Goal: Communication & Community: Ask a question

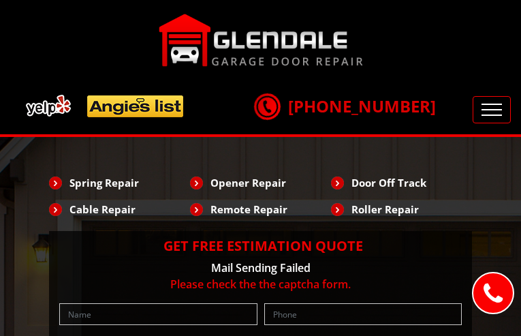
type input "GxWIhIJzoCpa"
type input "9301720282"
type input "[EMAIL_ADDRESS][DOMAIN_NAME]"
type input "gItzZWrRQ"
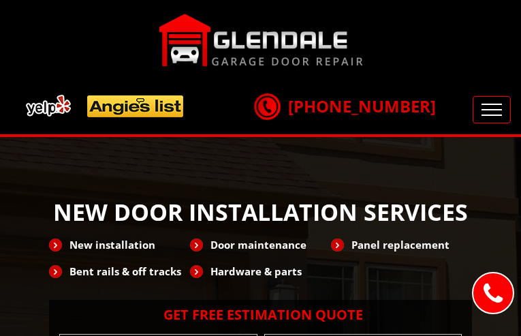
type input "fnkHkgeN"
type input "4580990345"
type input "[EMAIL_ADDRESS][DOMAIN_NAME]"
type input "blvwMSWCKZIhYQHK"
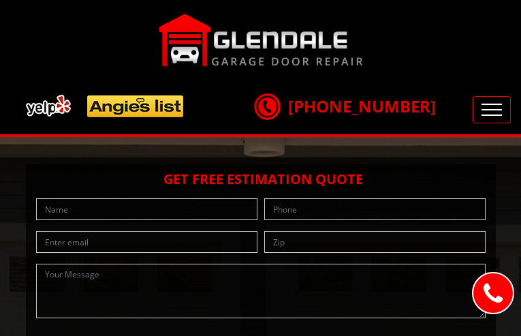
type input "WNxSevVfhCTh"
type input "7006291737"
type input "[EMAIL_ADDRESS][DOMAIN_NAME]"
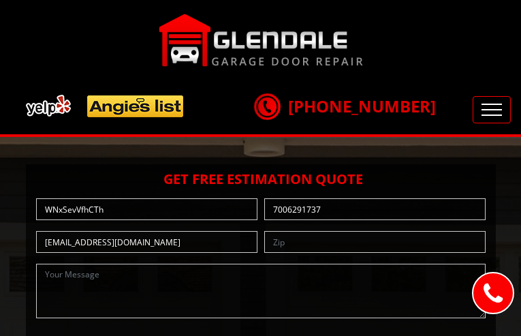
type input "xrpVpeeRk"
